Goal: Communication & Community: Answer question/provide support

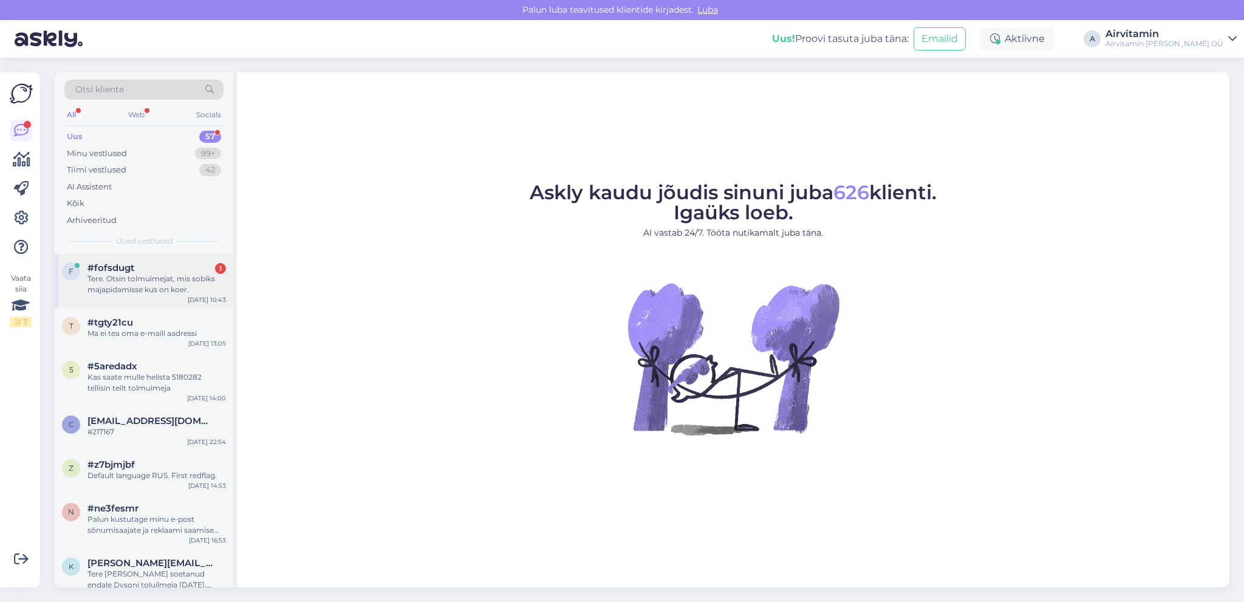
click at [166, 278] on div "Tere. Otsin tolmuimejat, mis sobiks majapidamisse kus on koer." at bounding box center [156, 284] width 139 height 22
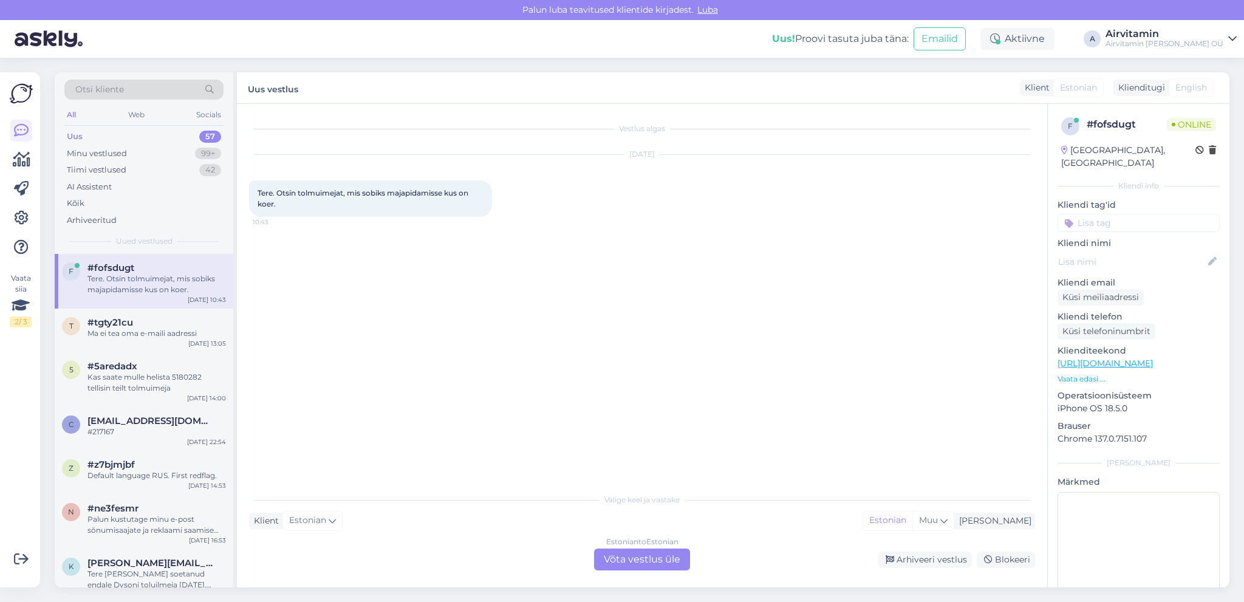
click at [657, 558] on div "Estonian to Estonian Võta vestlus üle" at bounding box center [642, 560] width 96 height 22
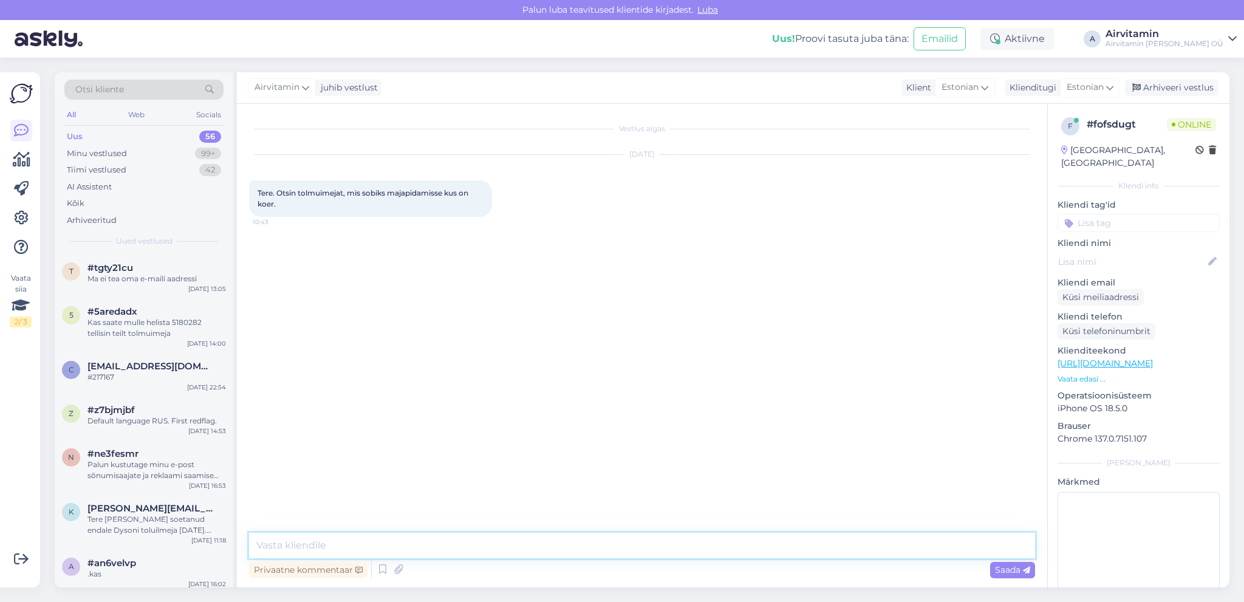
click at [329, 543] on textarea at bounding box center [642, 546] width 786 height 26
click at [335, 542] on textarea "Tere. Kõik Dysontolmuimejad" at bounding box center [642, 546] width 786 height 26
click at [412, 549] on textarea "Tere. Kõik Dysoni tolmuimejad" at bounding box center [642, 546] width 786 height 26
drag, startPoint x: 689, startPoint y: 543, endPoint x: 581, endPoint y: 547, distance: 108.2
click at [581, 547] on textarea "Tere. Kõik Dysoni tolmuimejad koristavad koerakarvu ühtviisi hästi. Palju on ru…" at bounding box center [642, 546] width 786 height 26
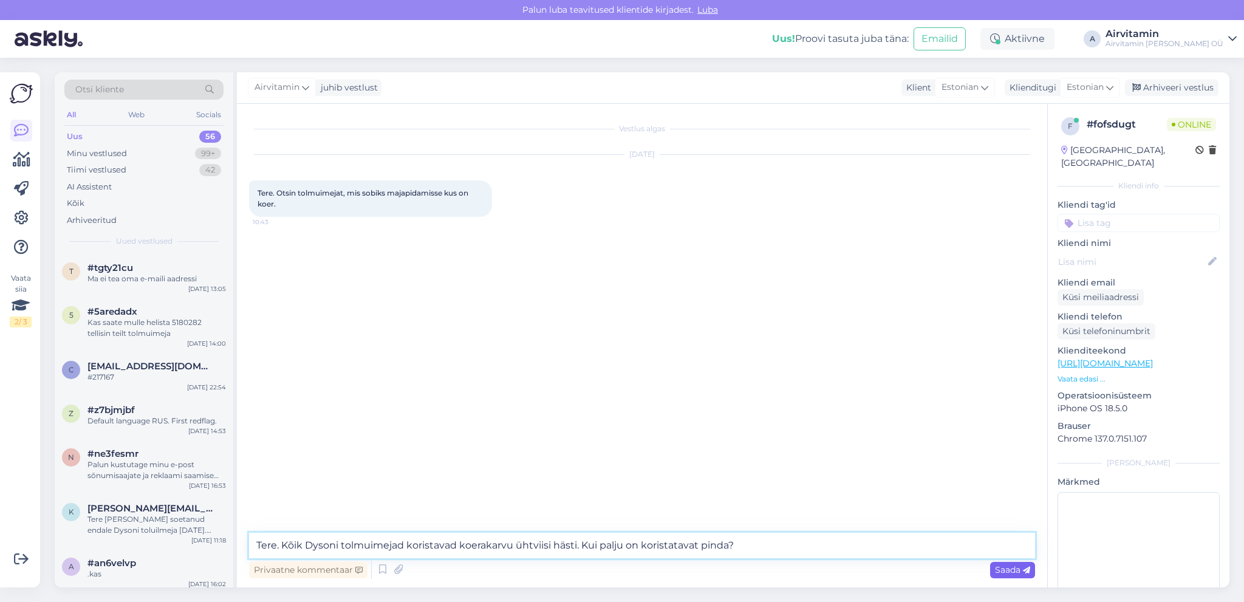
type textarea "Tere. Kõik Dysoni tolmuimejad koristavad koerakarvu ühtviisi hästi. Kui palju o…"
click at [1007, 572] on span "Saada" at bounding box center [1012, 569] width 35 height 11
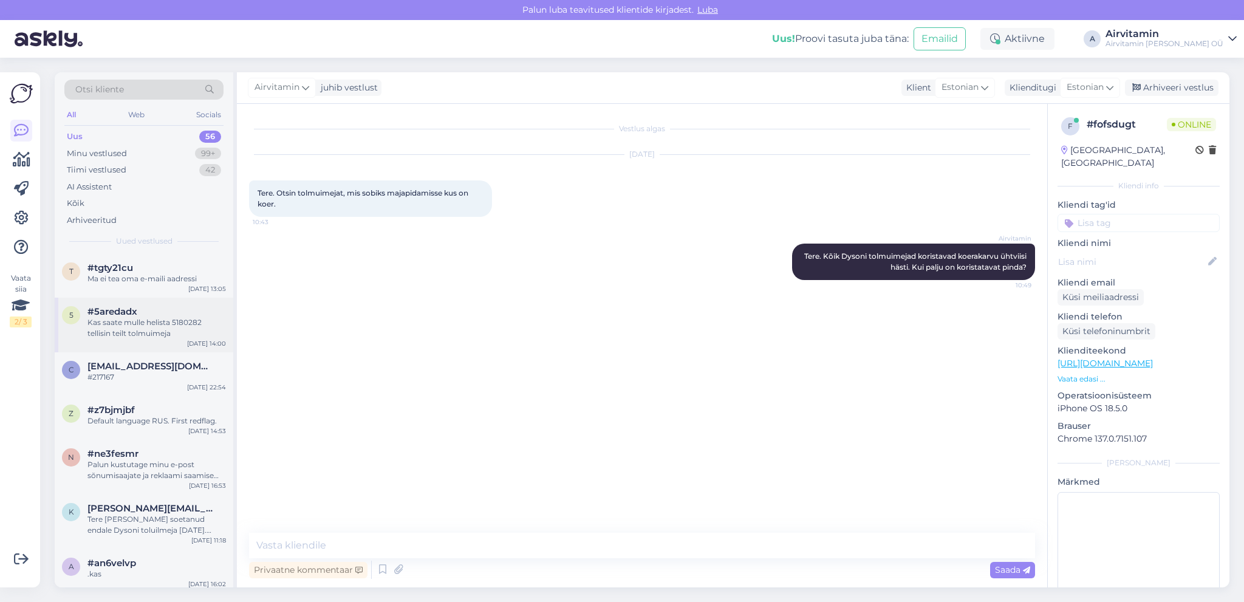
click at [148, 332] on div "Kas saate mulle helista 5180282 tellisin teilt tolmuimeja" at bounding box center [156, 328] width 139 height 22
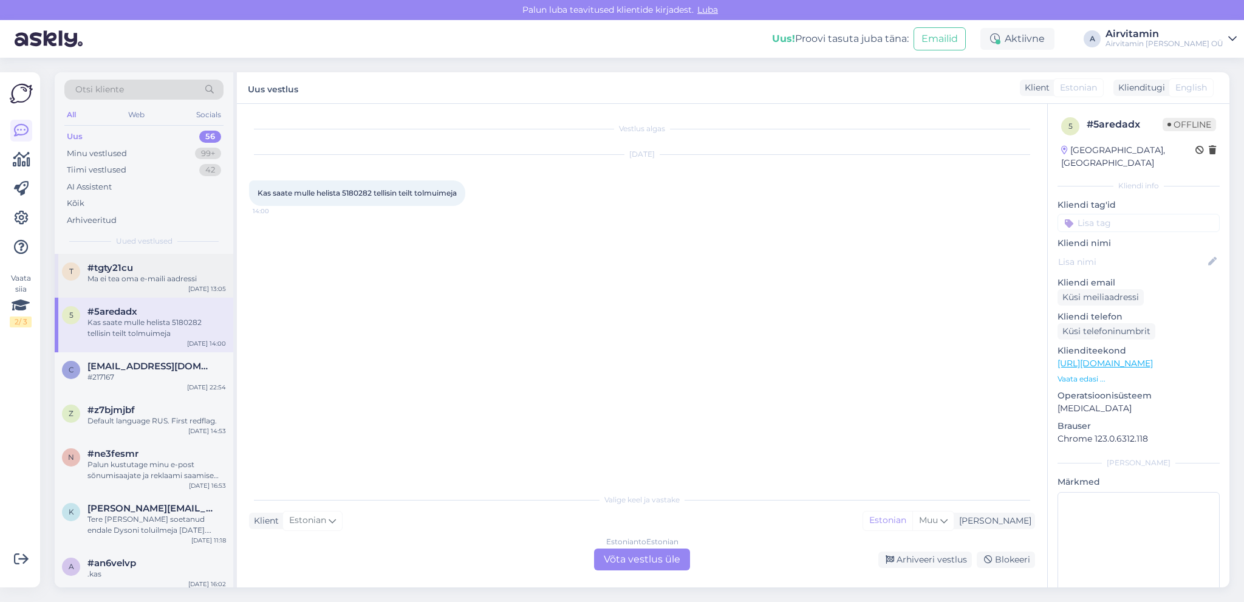
click at [147, 275] on div "Ma ei tea oma e-maili aadressi" at bounding box center [156, 278] width 139 height 11
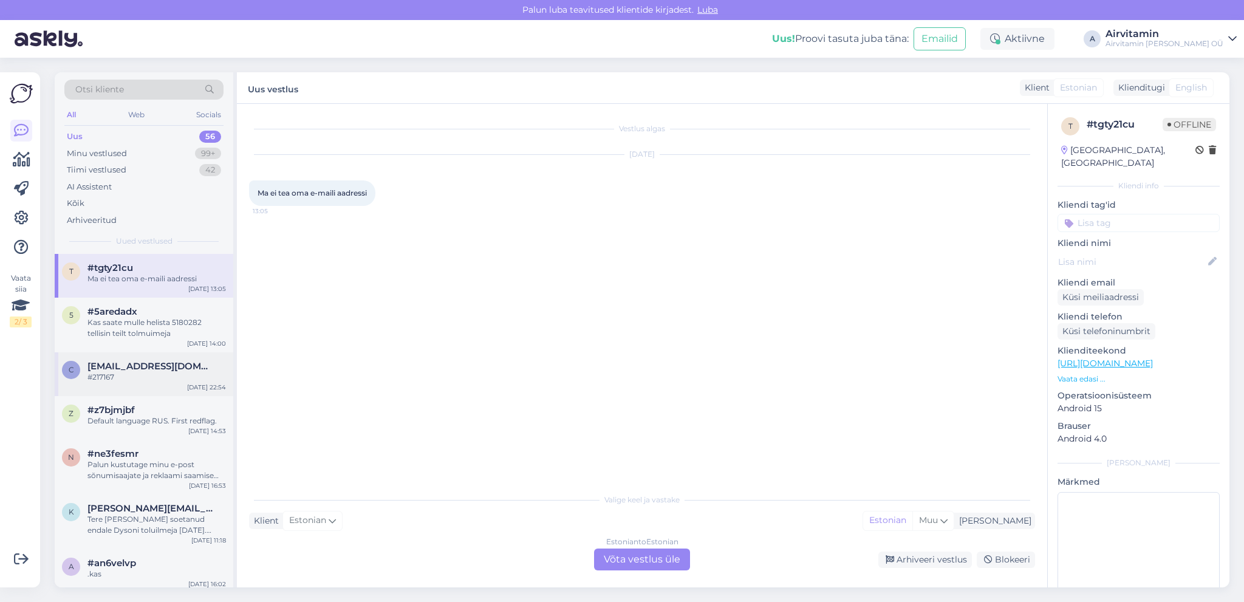
click at [163, 368] on span "[EMAIL_ADDRESS][DOMAIN_NAME]" at bounding box center [150, 366] width 126 height 11
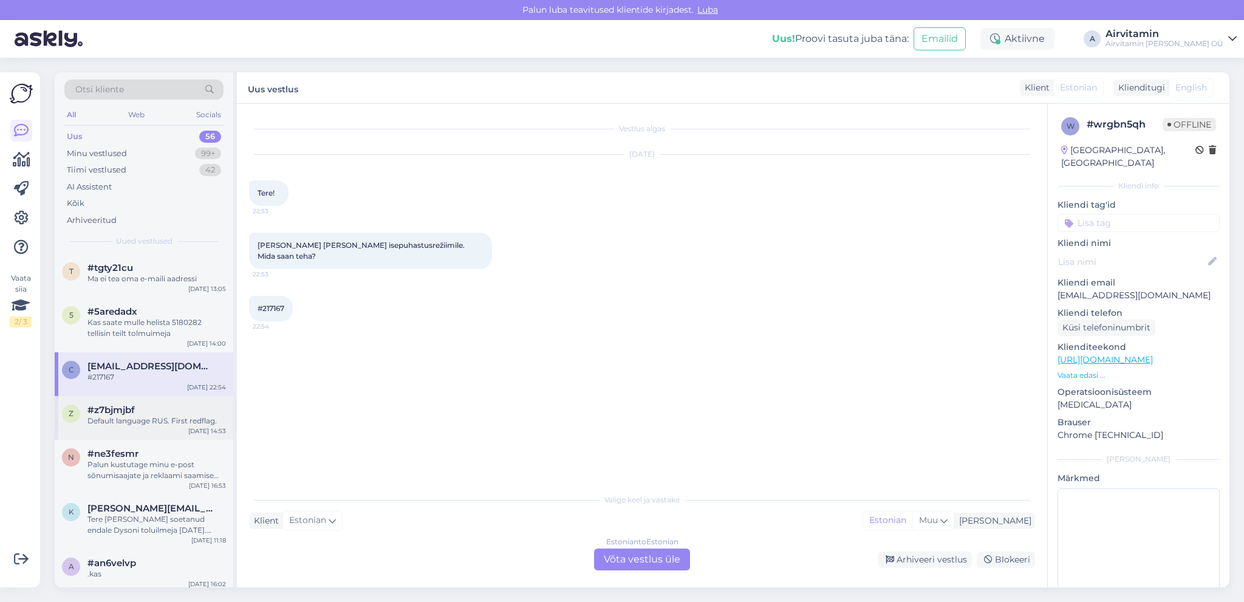
click at [151, 422] on div "Default language RUS. First redflag." at bounding box center [156, 421] width 139 height 11
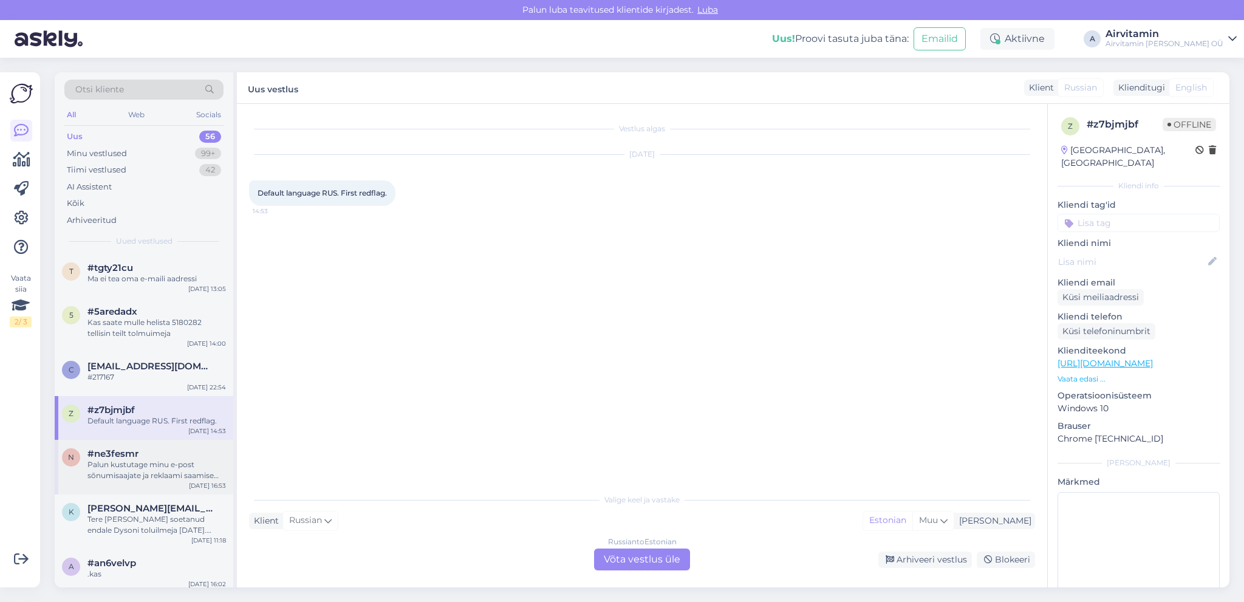
click at [164, 465] on div "Palun kustutage minu e-post sõnumisaajate ja reklaami saamise listist ära. Teek…" at bounding box center [156, 470] width 139 height 22
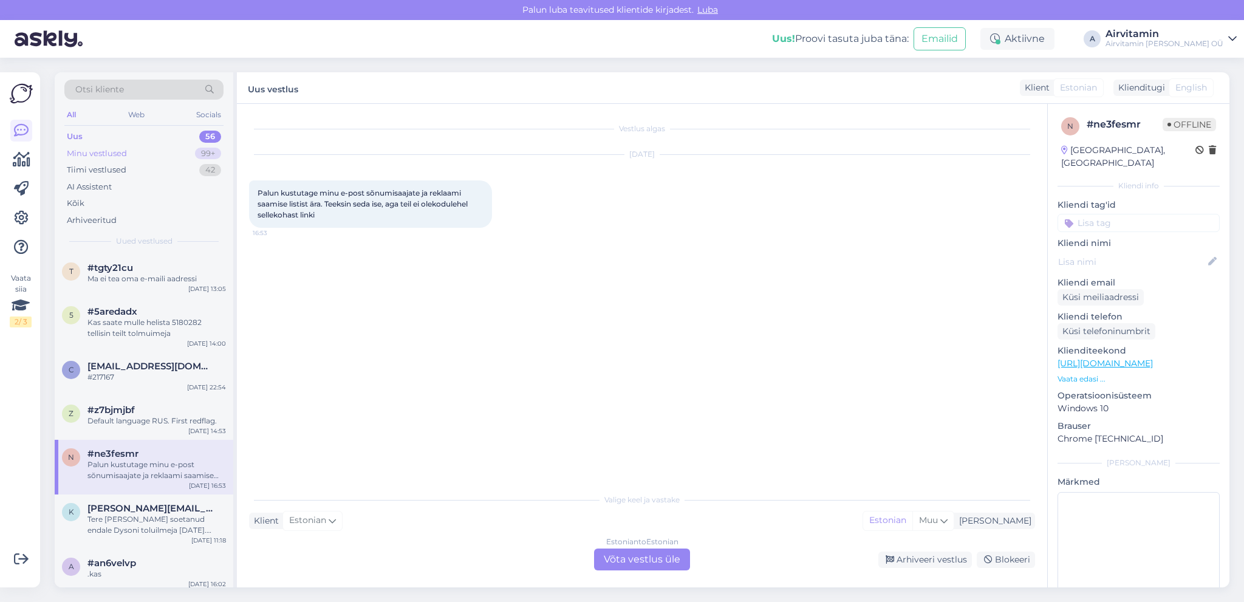
click at [112, 147] on div "Minu vestlused 99+" at bounding box center [143, 153] width 159 height 17
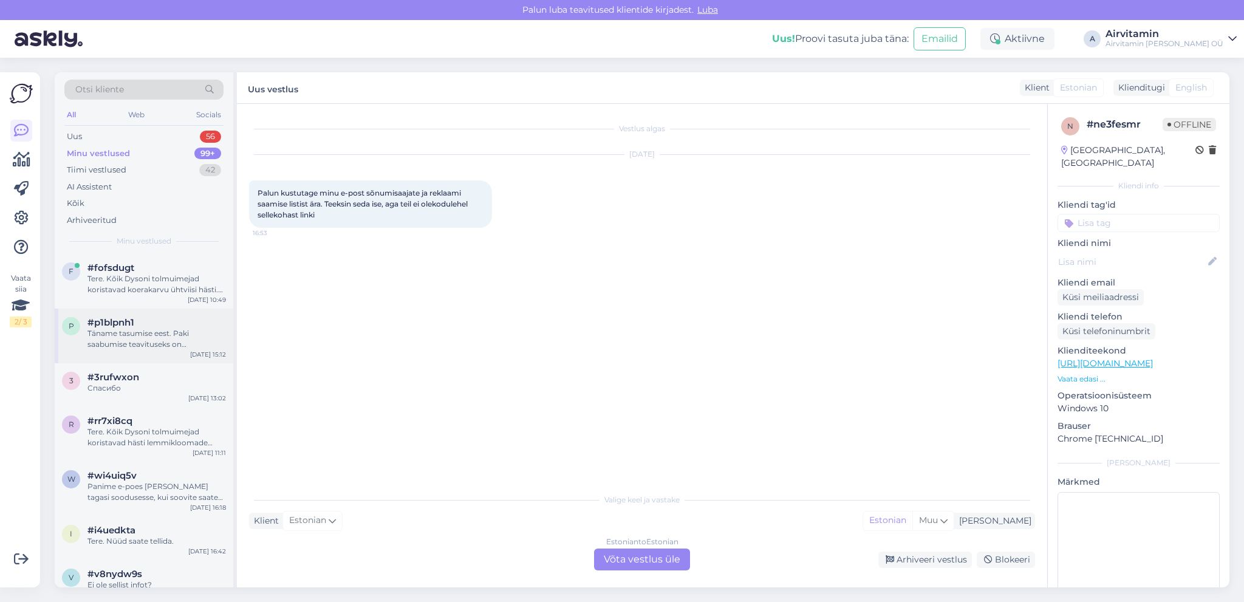
click at [151, 339] on div "Täname tasumise eest. Paki saabumise teavituseks on [PERSON_NAME] kontakt tel n…" at bounding box center [156, 339] width 139 height 22
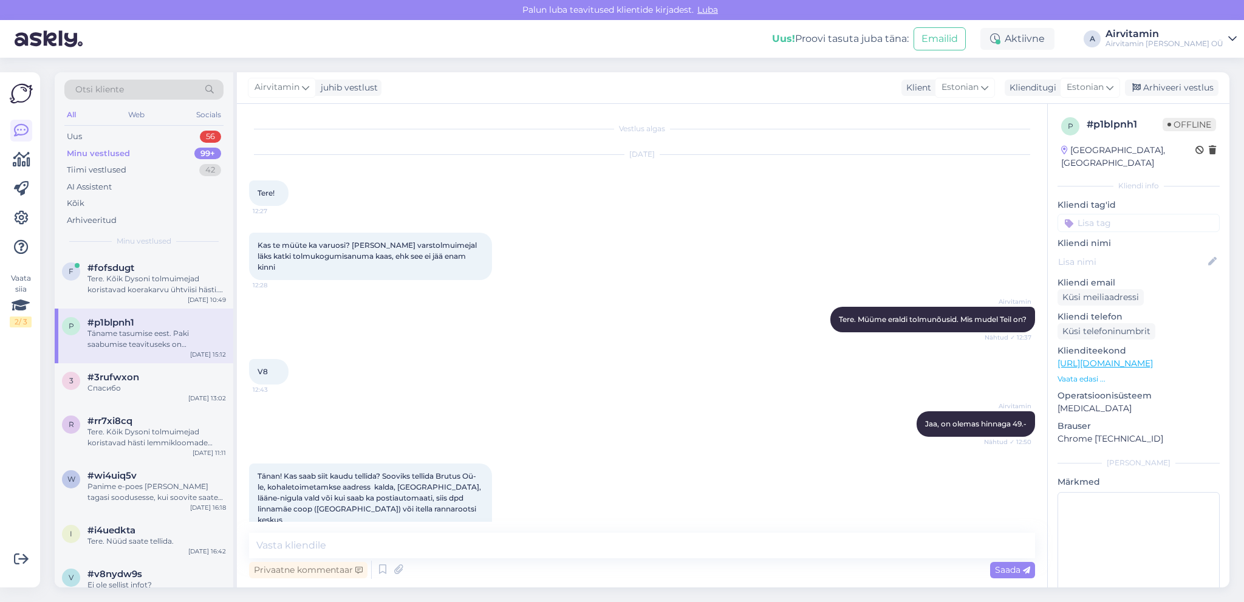
scroll to position [222, 0]
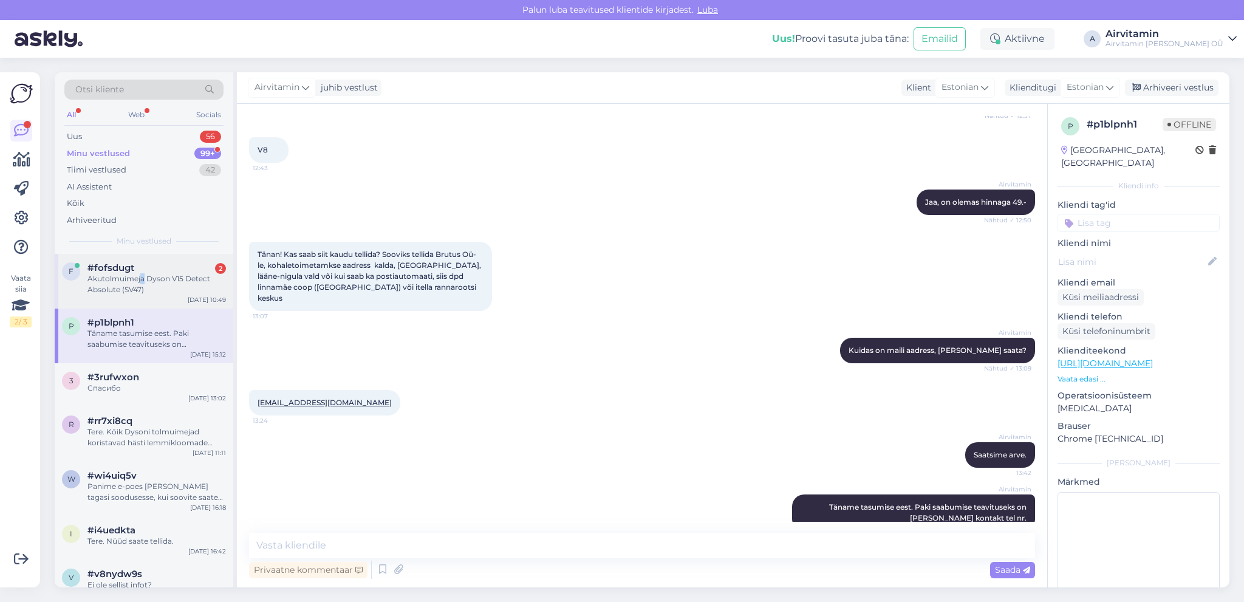
click at [142, 279] on div "Akutolmuimeja Dyson V15 Detect Absolute (SV47)" at bounding box center [156, 284] width 139 height 22
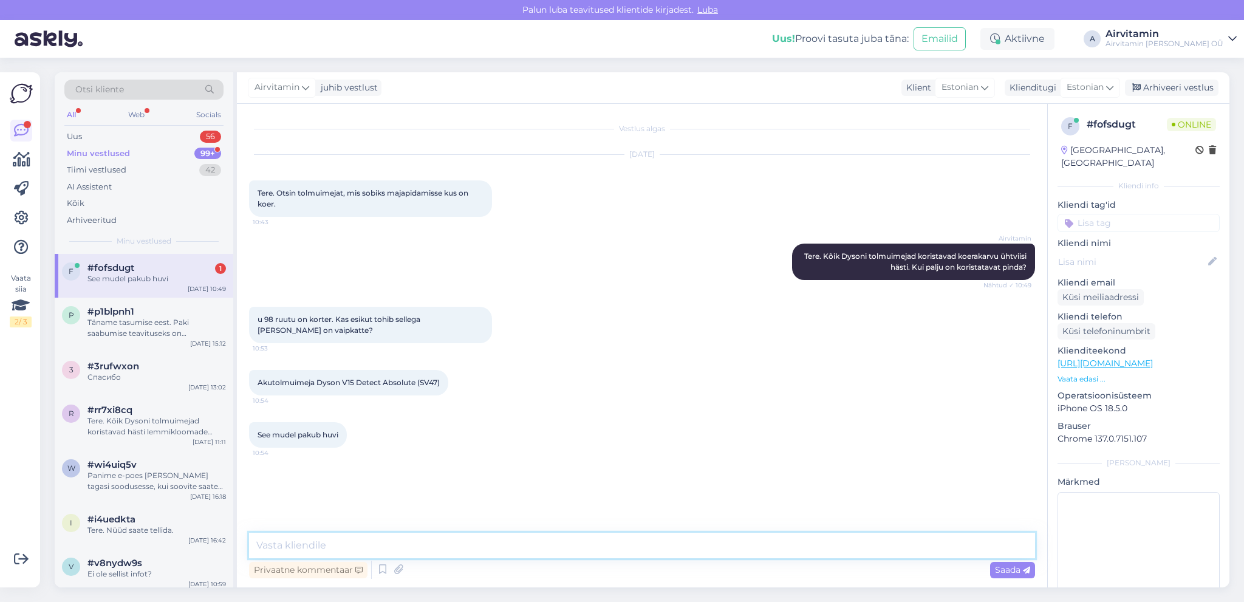
click at [265, 543] on textarea at bounding box center [642, 546] width 786 height 26
click at [259, 542] on textarea at bounding box center [642, 546] width 786 height 26
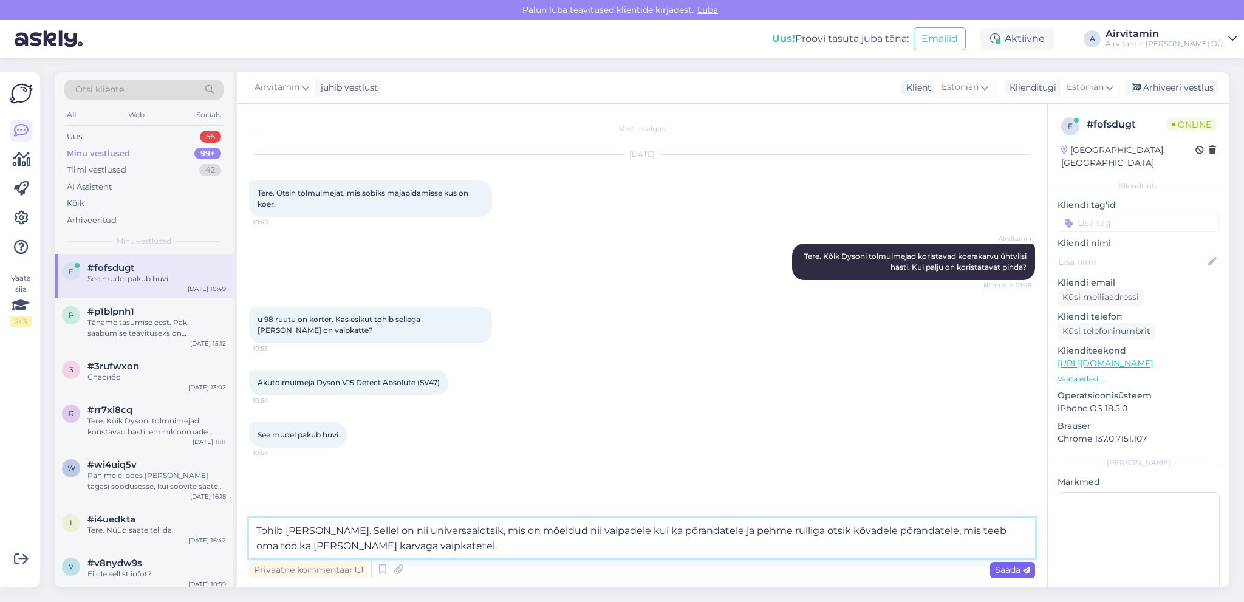
type textarea "Tohib [PERSON_NAME]. Sellel on nii universaalotsik, mis on mõeldud nii vaipadel…"
click at [1000, 569] on span "Saada" at bounding box center [1012, 569] width 35 height 11
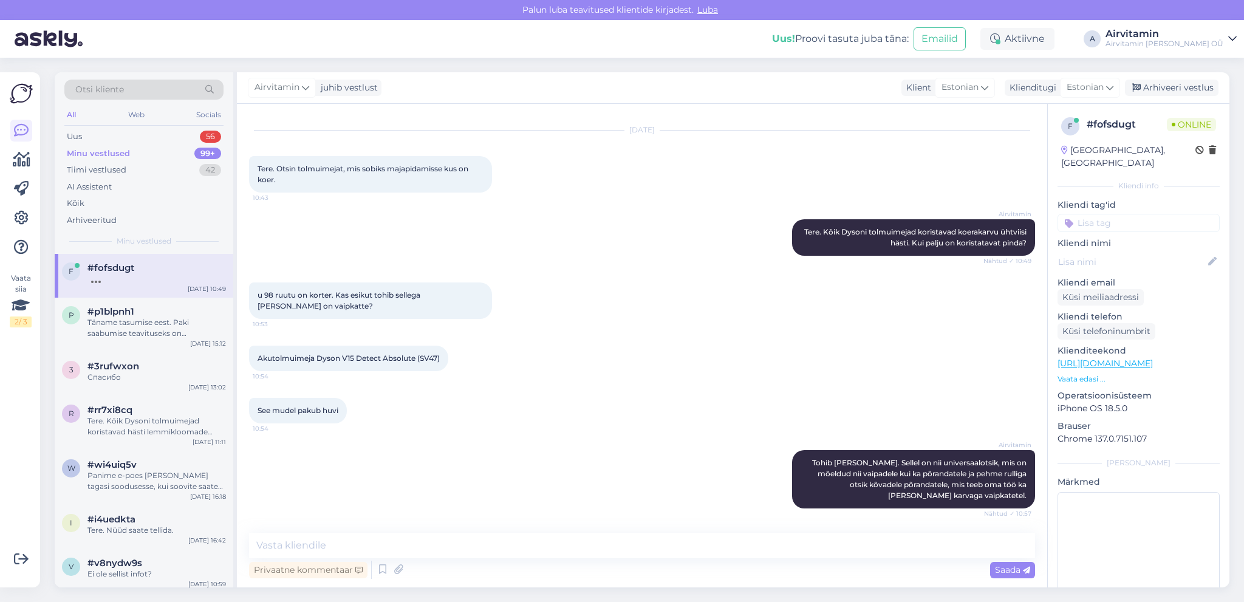
scroll to position [76, 0]
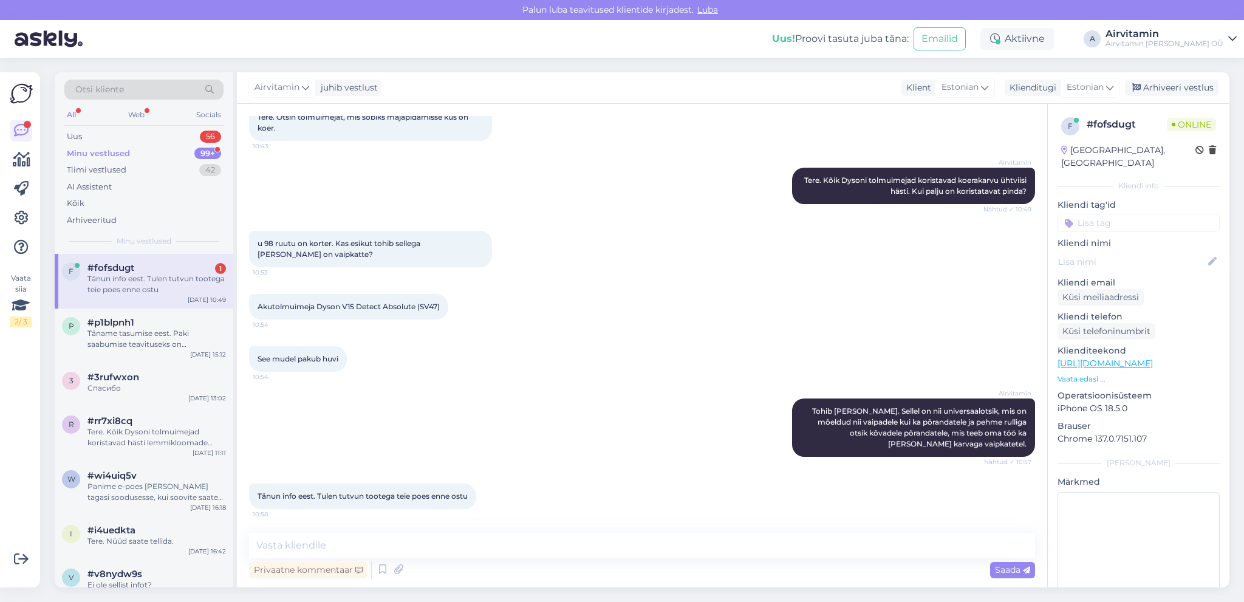
click at [142, 274] on div "Tänun info eest. Tulen tutvun tootega teie poes enne ostu" at bounding box center [156, 284] width 139 height 22
click at [297, 542] on textarea at bounding box center [642, 546] width 786 height 26
type textarea "Palun!"
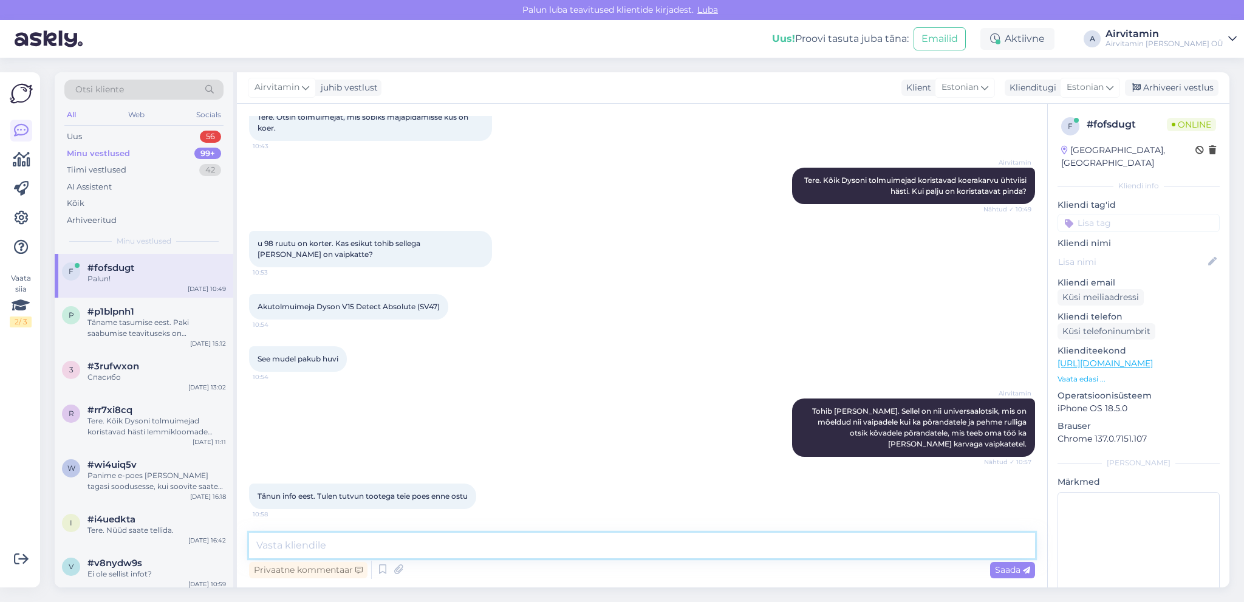
scroll to position [129, 0]
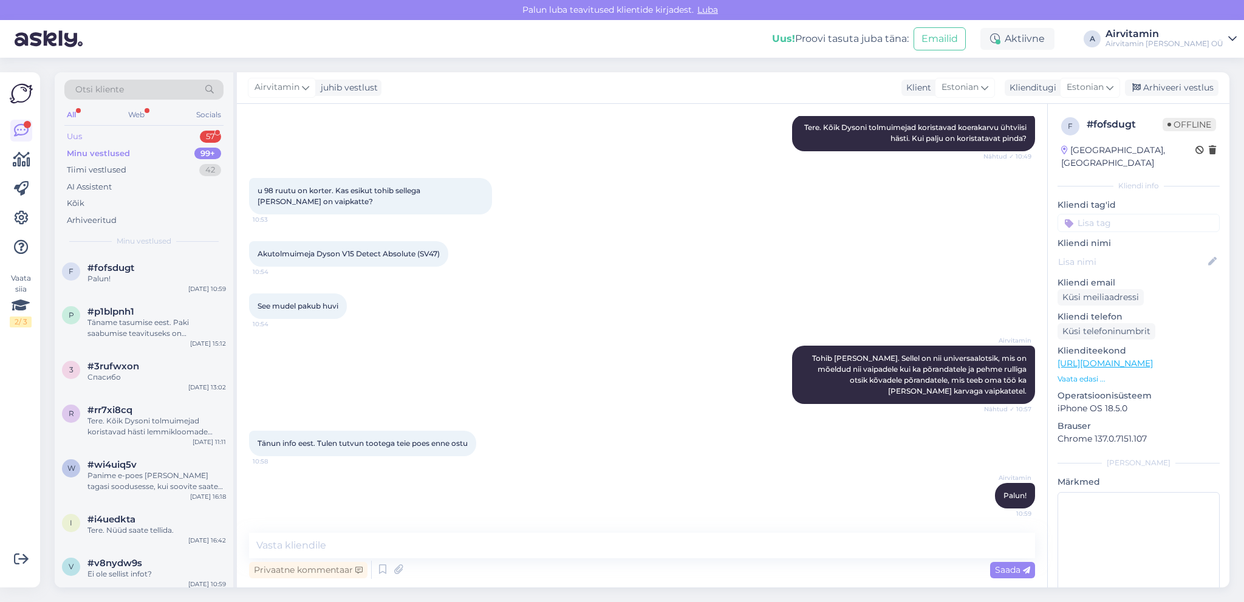
click at [77, 135] on div "Uus" at bounding box center [74, 137] width 15 height 12
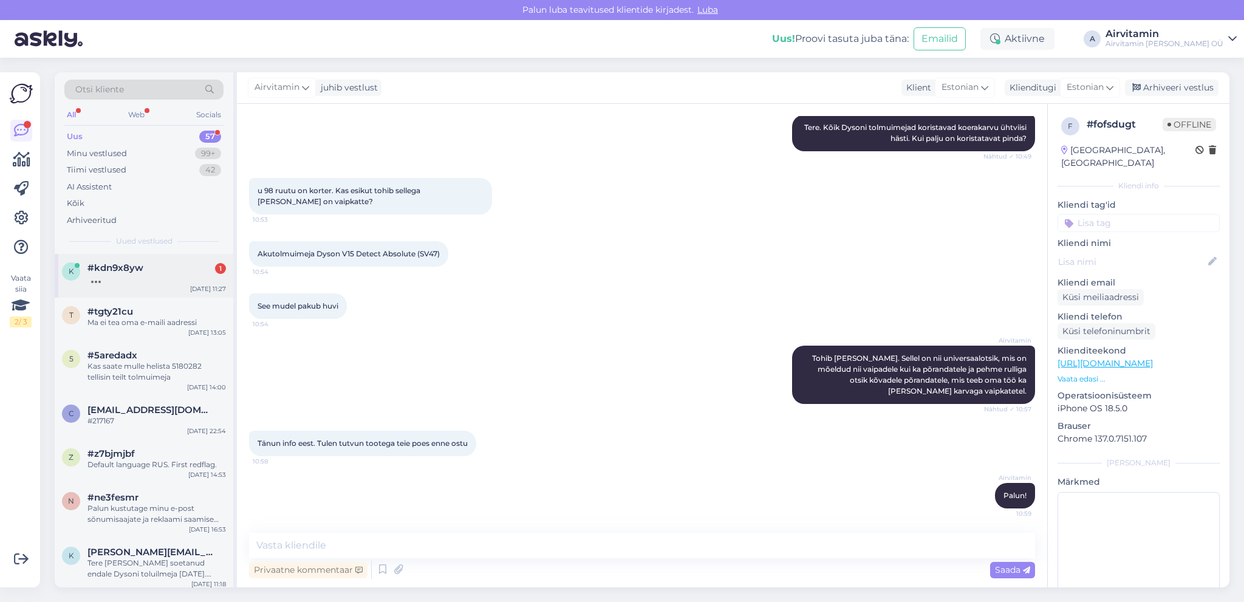
click at [151, 270] on div "#kdn9x8yw 1" at bounding box center [156, 267] width 139 height 11
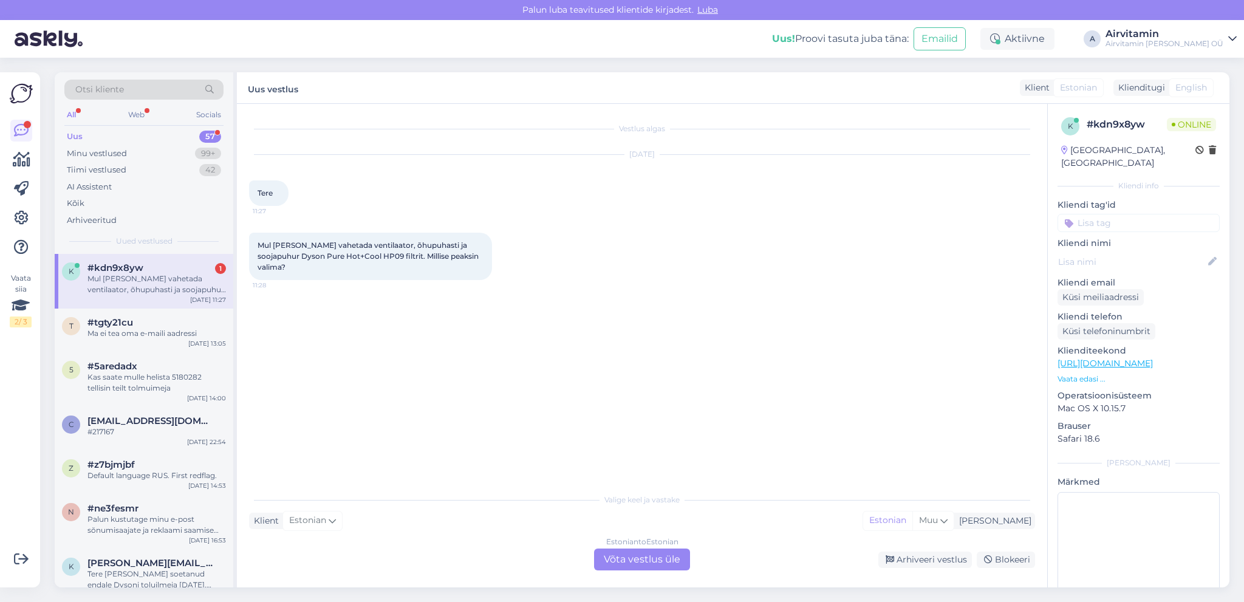
click at [642, 558] on div "Estonian to Estonian Võta vestlus üle" at bounding box center [642, 560] width 96 height 22
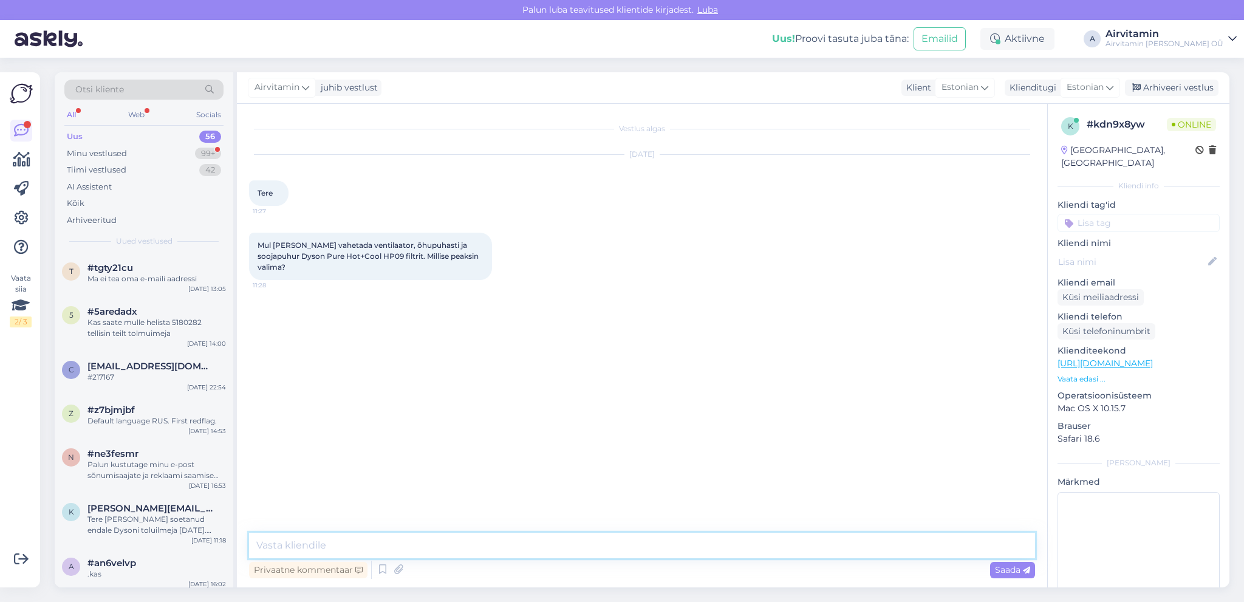
click at [319, 546] on textarea at bounding box center [642, 546] width 786 height 26
paste textarea "[URL][DOMAIN_NAME]"
click at [334, 542] on textarea "Tere. Sobiv filter [URL][DOMAIN_NAME]" at bounding box center [642, 546] width 786 height 26
click at [786, 555] on textarea "Tere. Sobiv filter on [URL][DOMAIN_NAME]" at bounding box center [642, 546] width 786 height 26
type textarea "Tere. Sobiv filter on [URL][DOMAIN_NAME]"
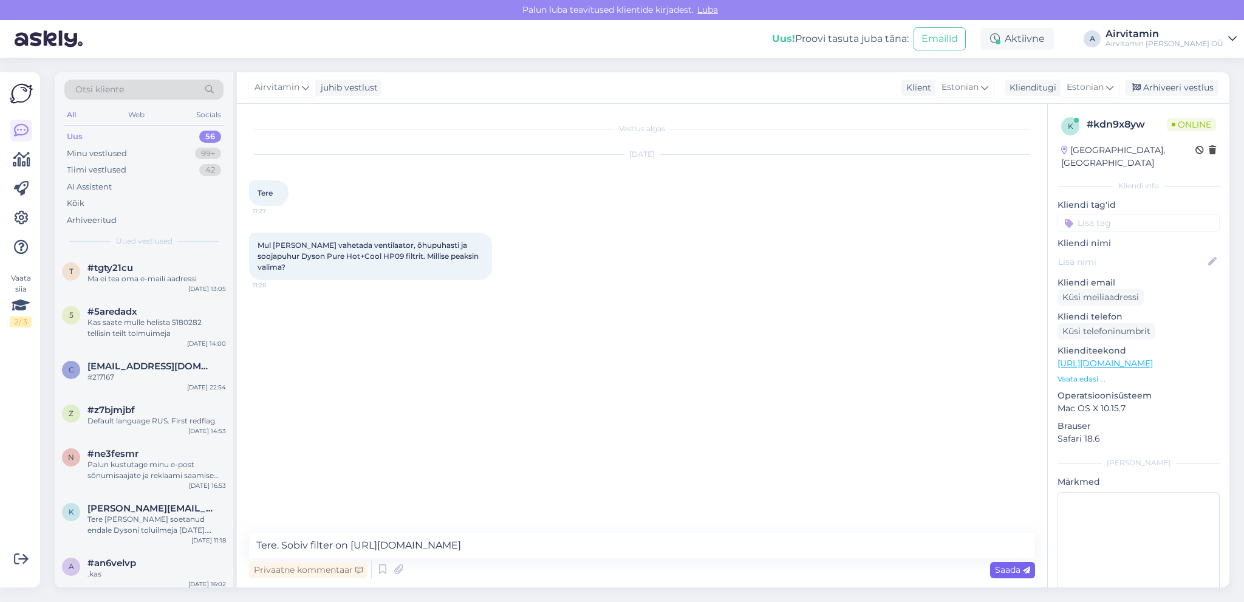
click at [1017, 568] on span "Saada" at bounding box center [1012, 569] width 35 height 11
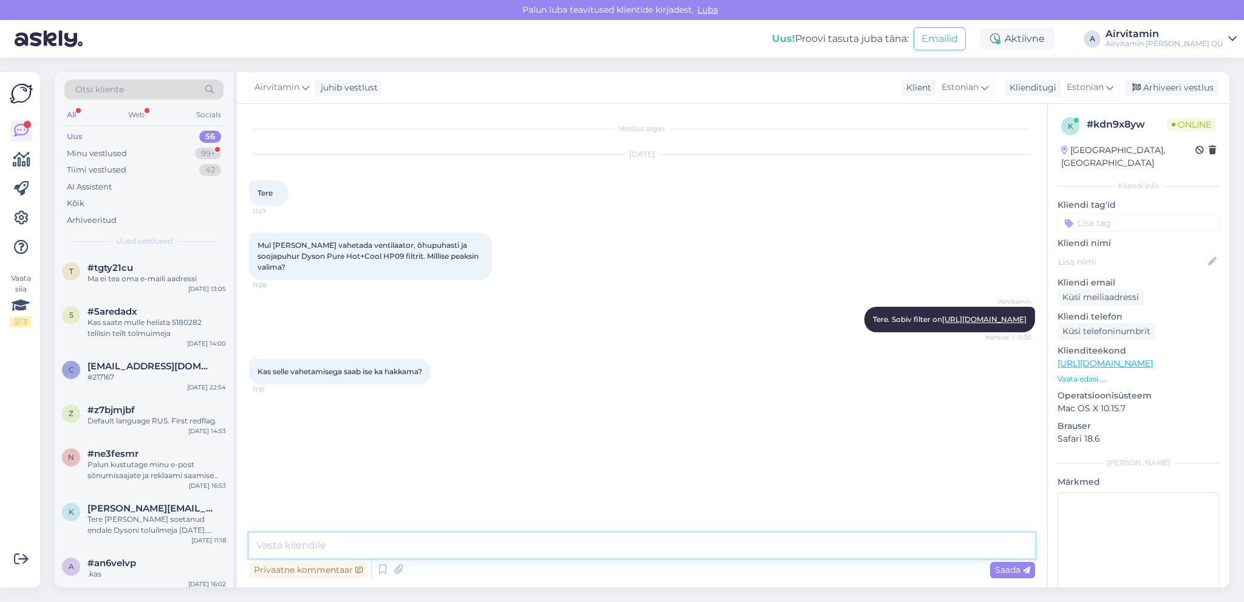
click at [327, 546] on textarea at bounding box center [642, 546] width 786 height 26
type textarea "j"
type textarea "Jaa, see on lihtne."
